Goal: Obtain resource: Download file/media

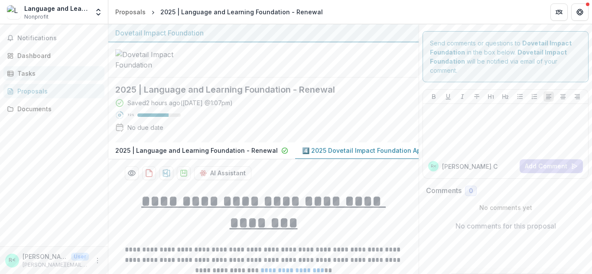
click at [33, 70] on div "Tasks" at bounding box center [57, 73] width 80 height 9
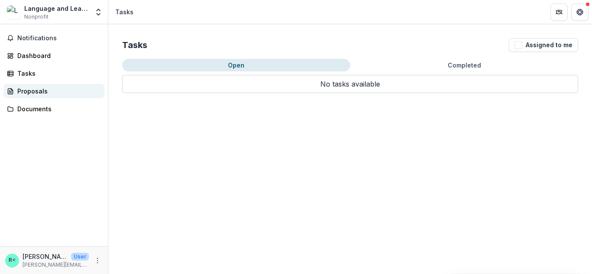
click at [39, 86] on link "Proposals" at bounding box center [53, 91] width 101 height 14
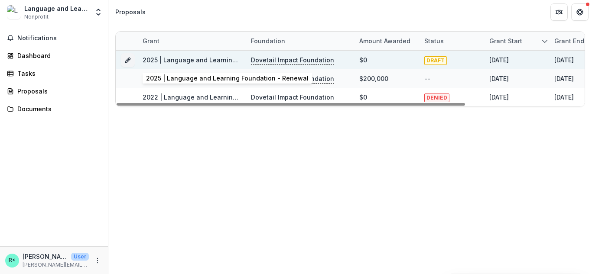
click at [219, 61] on link "2025 | Language and Learning Foundation - Renewal" at bounding box center [224, 59] width 163 height 7
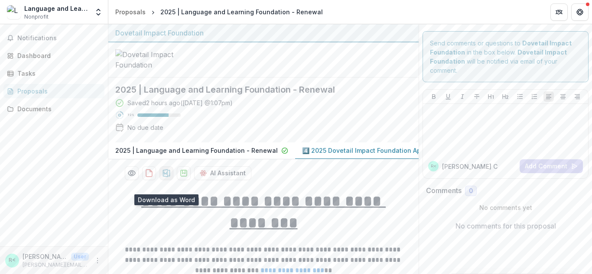
click at [168, 178] on icon "download-proposal" at bounding box center [166, 173] width 9 height 9
